Goal: Information Seeking & Learning: Learn about a topic

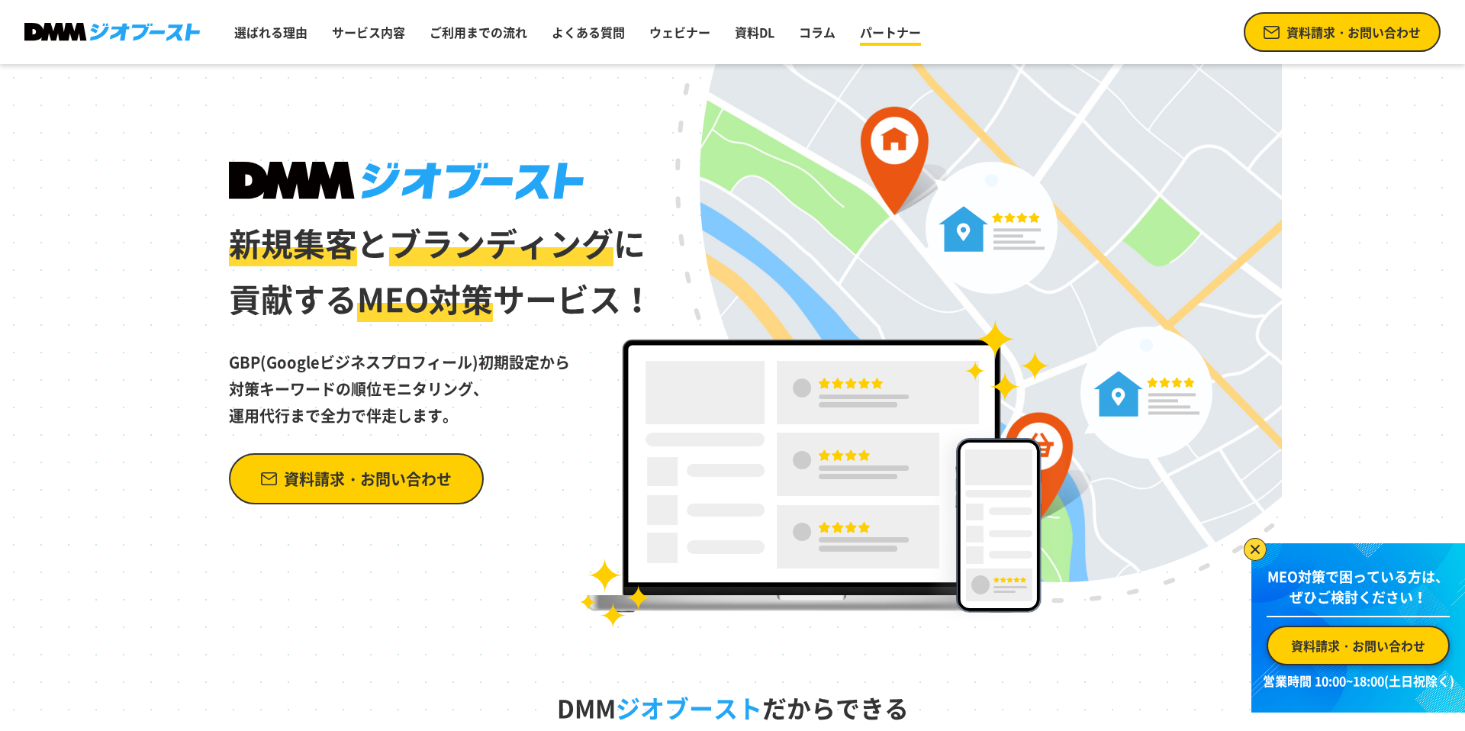
click at [900, 37] on link "パートナー" at bounding box center [890, 32] width 73 height 31
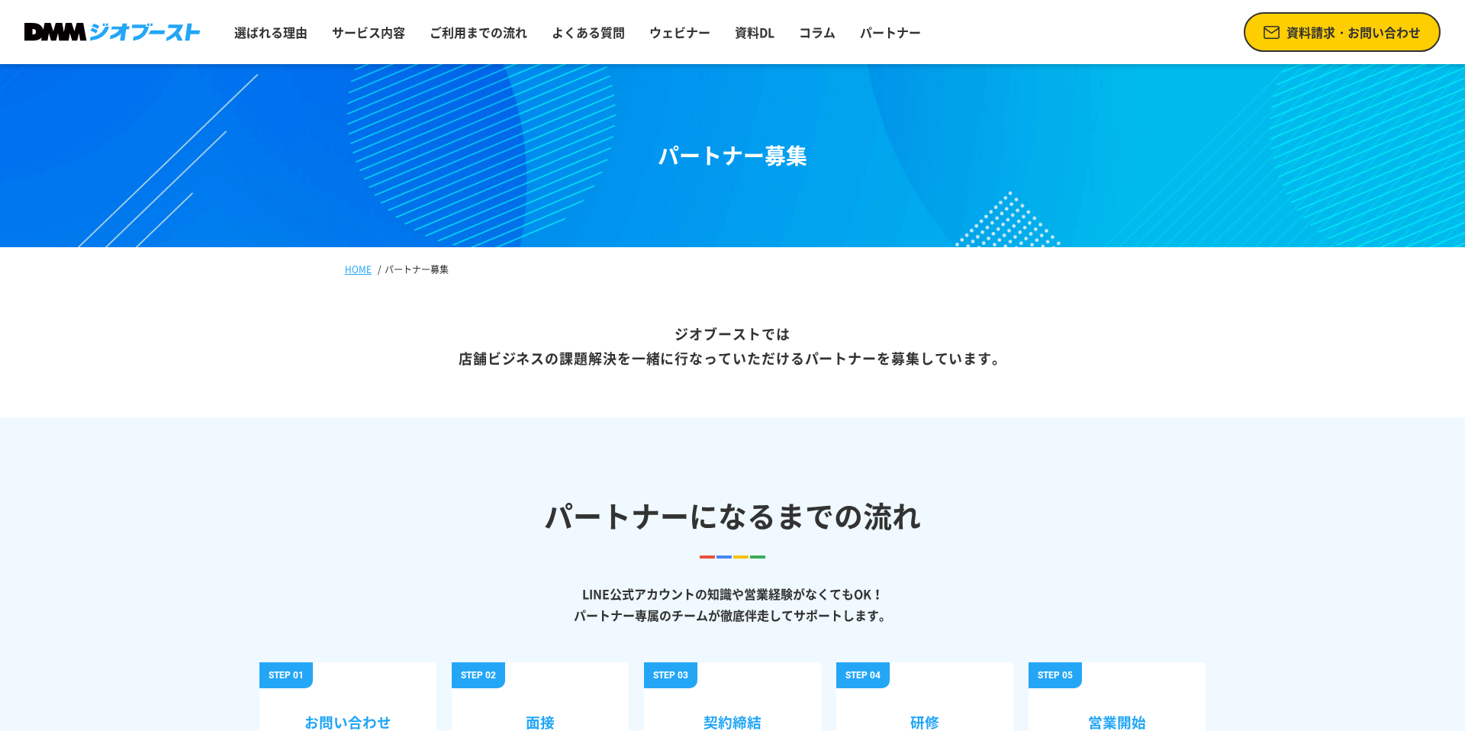
drag, startPoint x: 839, startPoint y: 156, endPoint x: 656, endPoint y: 163, distance: 184.0
click at [656, 163] on header "パートナー募集" at bounding box center [732, 155] width 1465 height 183
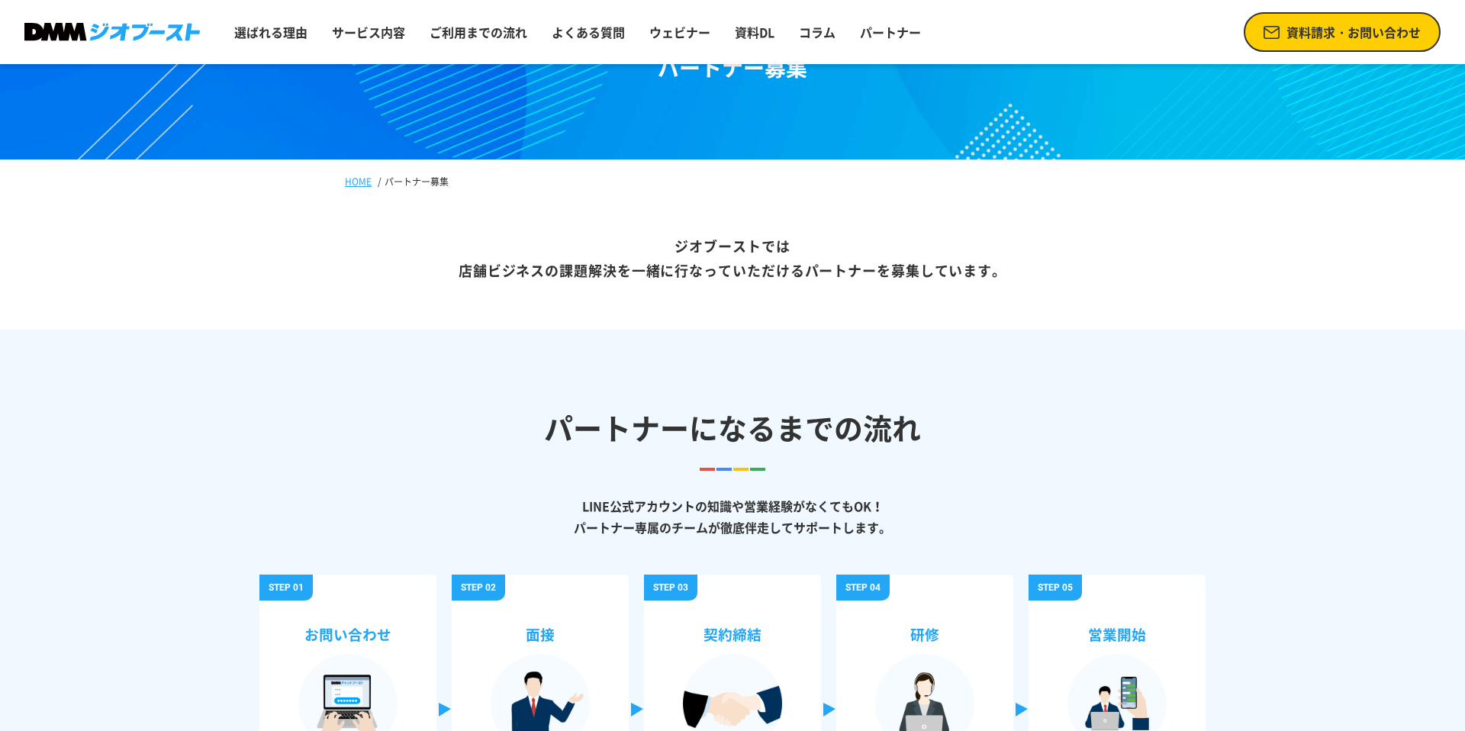
scroll to position [4, 0]
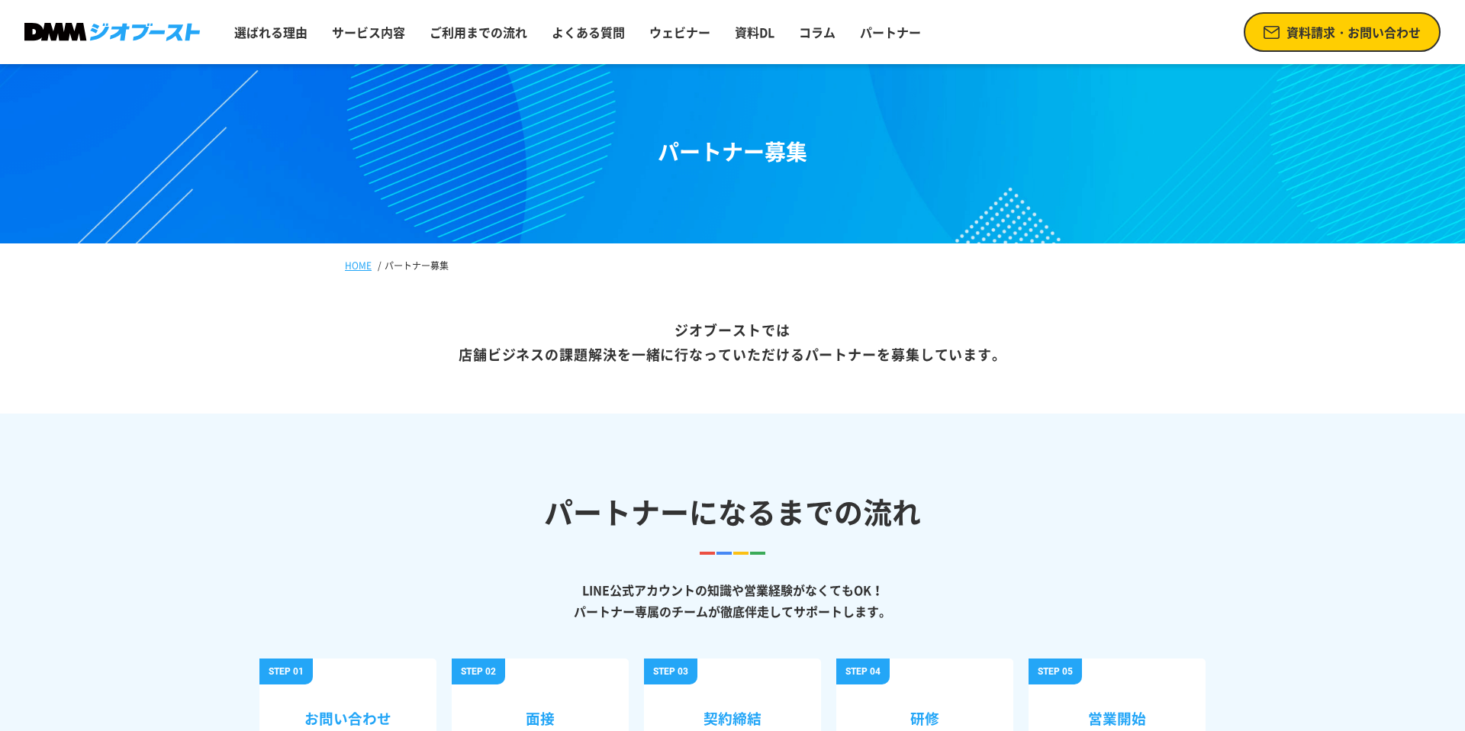
click at [793, 163] on h1 "パートナー募集" at bounding box center [733, 152] width 150 height 32
drag, startPoint x: 823, startPoint y: 157, endPoint x: 666, endPoint y: 159, distance: 156.4
click at [666, 159] on header "パートナー募集" at bounding box center [732, 151] width 1465 height 183
copy h1 "パートナー募集"
click at [743, 172] on header "パートナー募集" at bounding box center [732, 151] width 1465 height 183
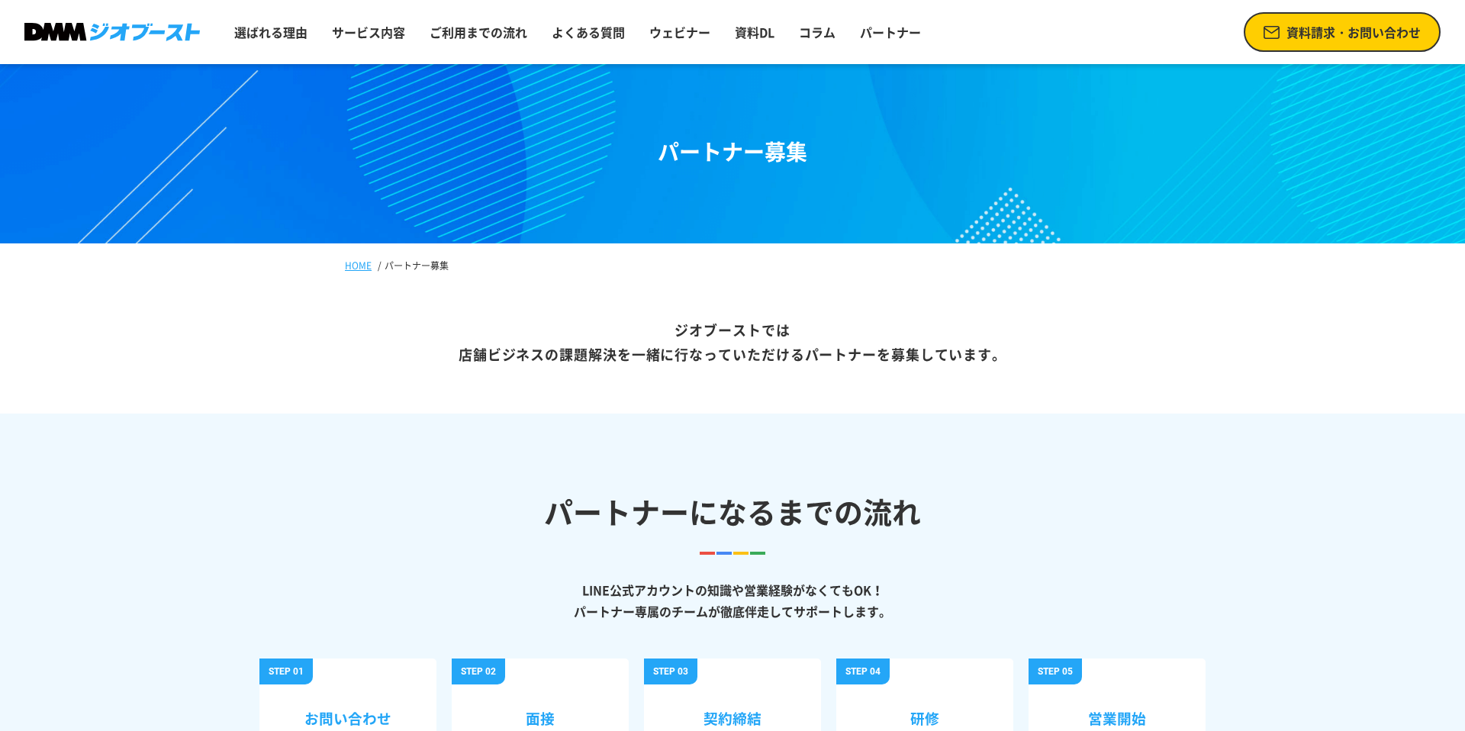
drag, startPoint x: 808, startPoint y: 153, endPoint x: 636, endPoint y: 153, distance: 172.5
click at [636, 153] on header "パートナー募集" at bounding box center [732, 151] width 1465 height 183
copy h1 "パートナー募集"
